Goal: Find specific page/section: Find specific page/section

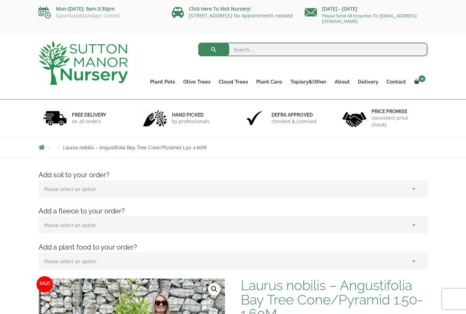
click at [180, 181] on select "Please select an option (x1) 75L Bag (£34.99) (x2) 75L Bag (£69.98) (x3) 75L Ba…" at bounding box center [233, 189] width 389 height 17
click at [243, 54] on input "search" at bounding box center [313, 50] width 230 height 14
type input "Portugese Laurel"
click at [214, 50] on button "submit" at bounding box center [213, 50] width 31 height 14
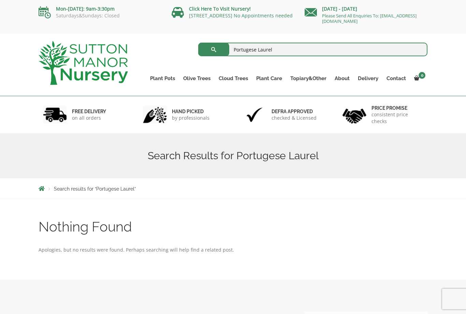
click at [0, 0] on link "Ilex Crenata" at bounding box center [0, 0] width 0 height 0
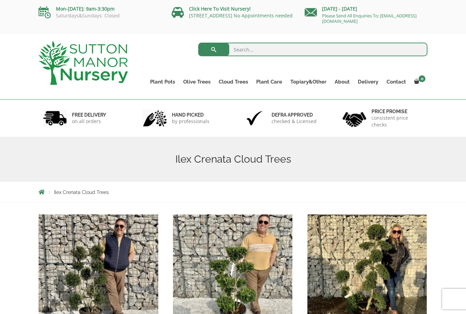
click at [0, 0] on link "Red Robins" at bounding box center [0, 0] width 0 height 0
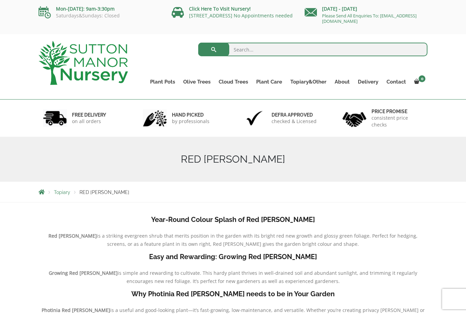
click at [0, 0] on link "Laurus Nobilis Bay Trees" at bounding box center [0, 0] width 0 height 0
